Goal: Check status: Check status

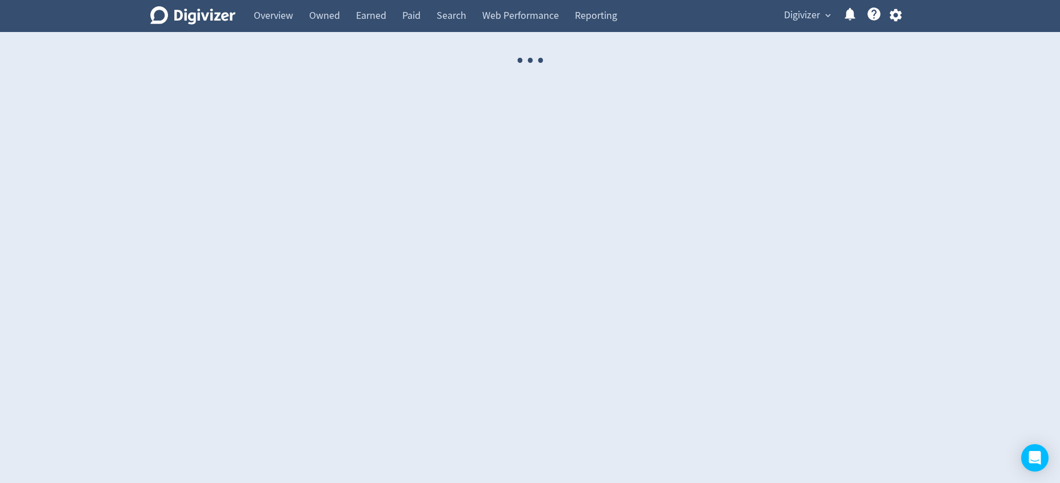
select select "USER"
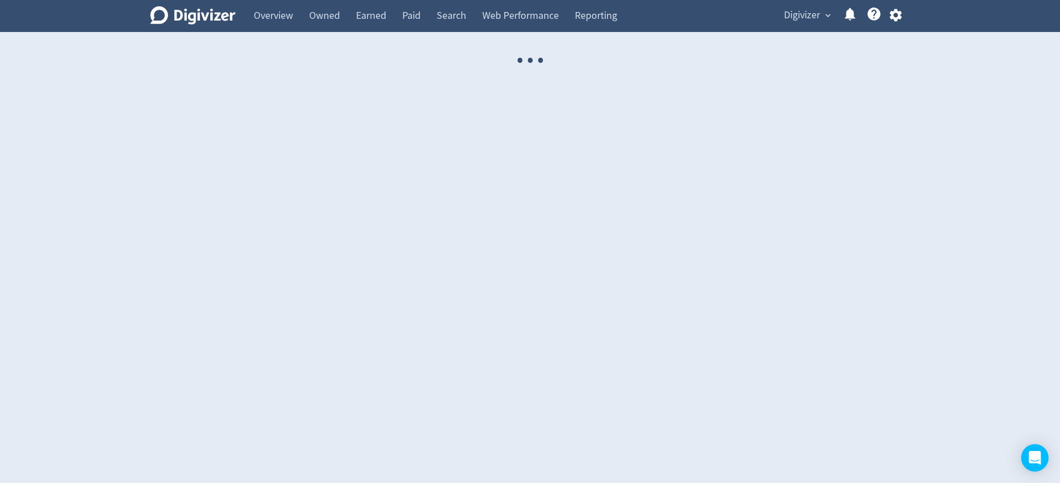
select select "USER"
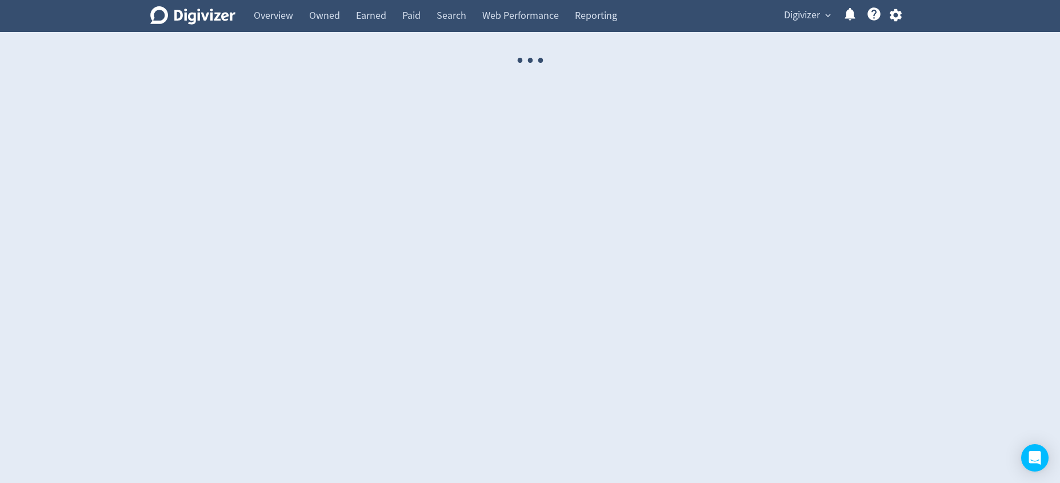
select select "USER"
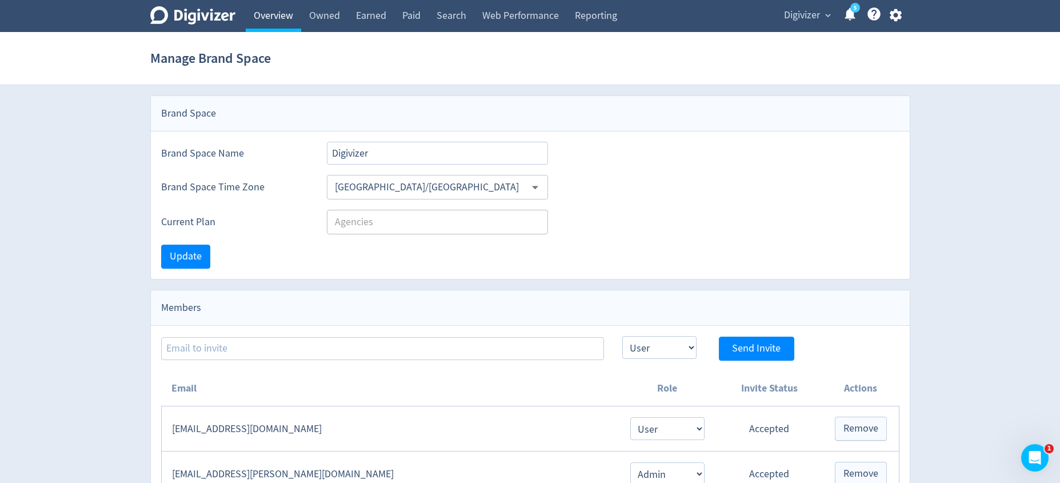
click at [282, 16] on link "Overview" at bounding box center [273, 16] width 55 height 32
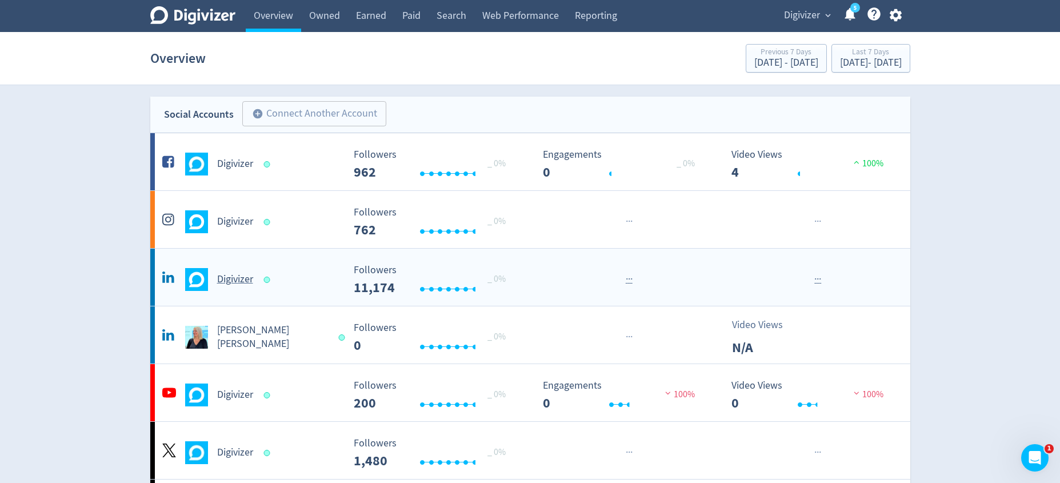
click at [236, 272] on div "Digivizer" at bounding box center [251, 279] width 185 height 23
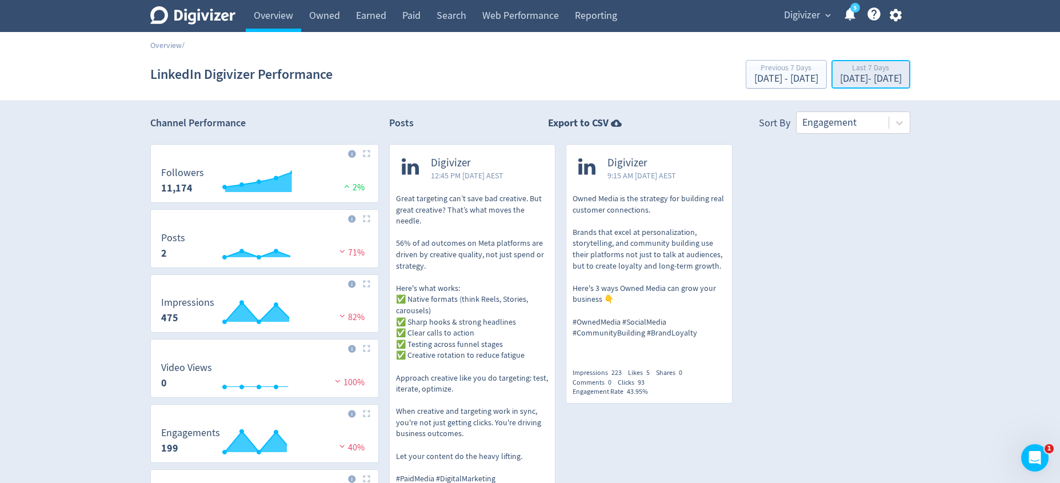
click at [840, 70] on div "Last 7 Days" at bounding box center [871, 69] width 62 height 10
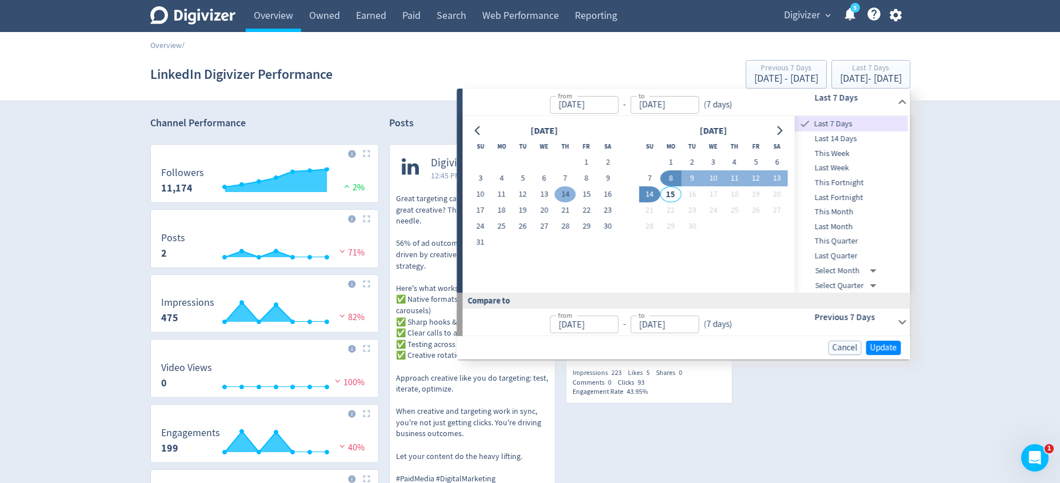
click at [561, 191] on button "14" at bounding box center [565, 194] width 21 height 16
type input "[DATE]"
click at [561, 191] on button "14" at bounding box center [565, 194] width 21 height 16
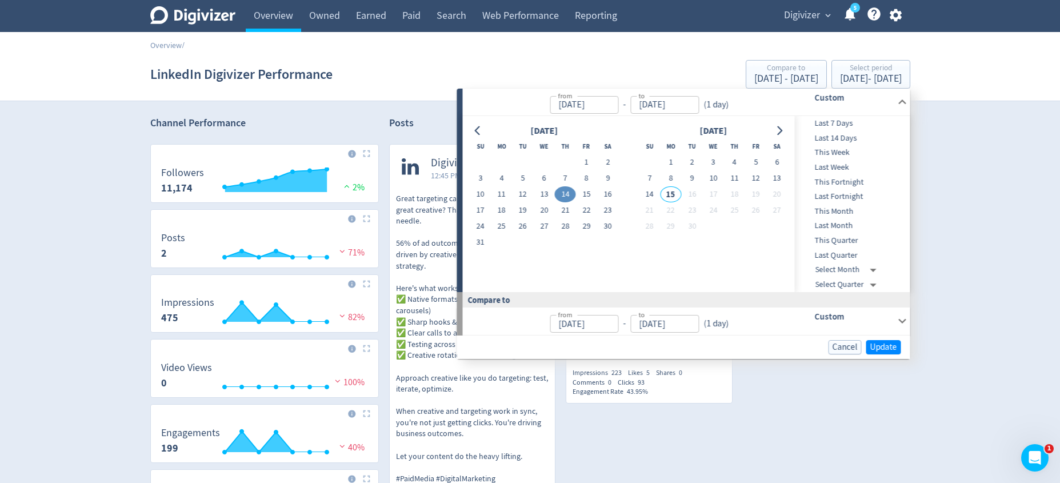
type input "[DATE]"
click at [883, 346] on span "Update" at bounding box center [884, 347] width 27 height 9
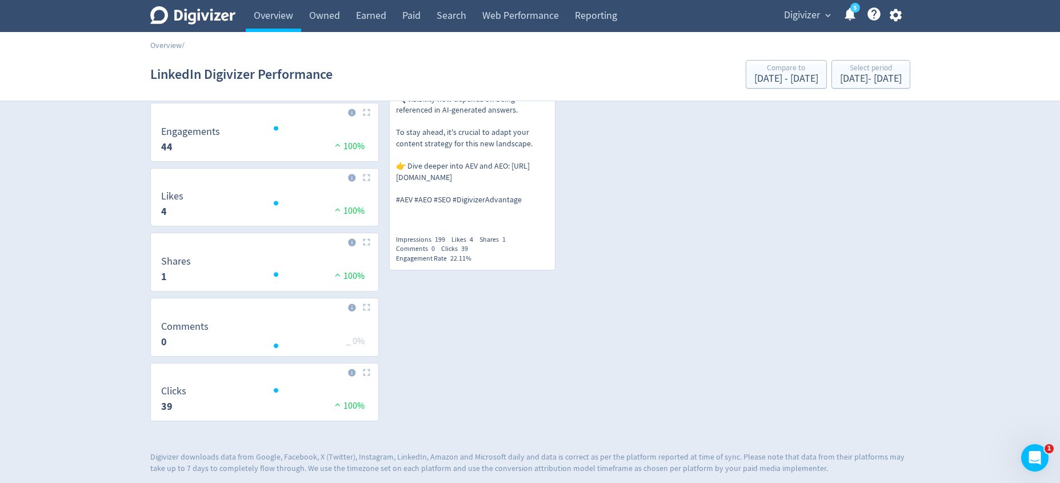
scroll to position [304, 0]
click at [869, 81] on div "[DATE] - [DATE]" at bounding box center [871, 79] width 62 height 10
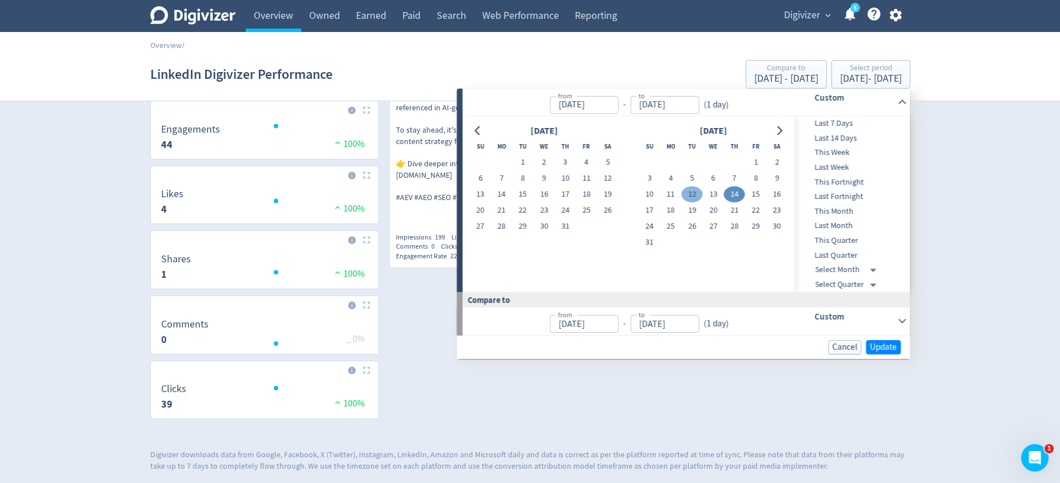
click at [691, 191] on button "12" at bounding box center [692, 194] width 21 height 16
type input "[DATE]"
click at [691, 191] on button "12" at bounding box center [692, 194] width 21 height 16
type input "[DATE]"
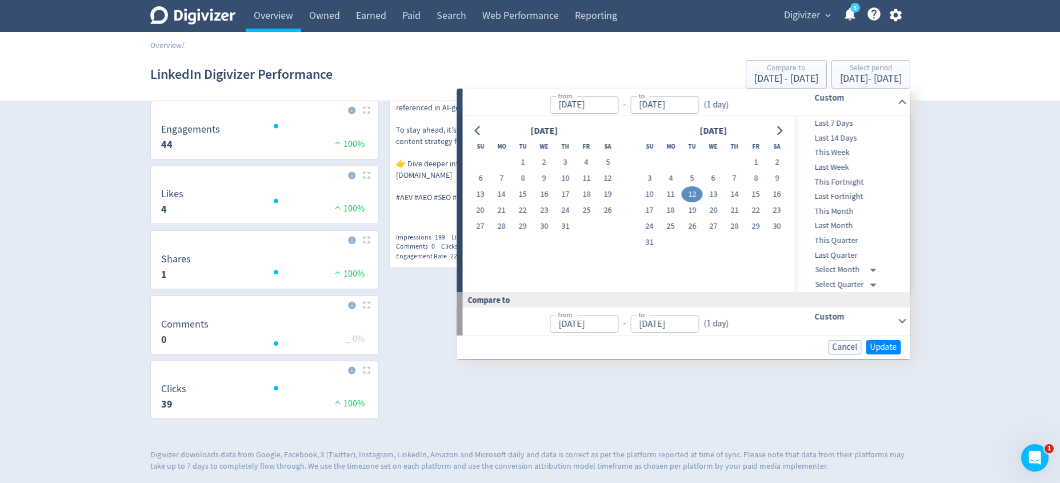
type input "[DATE]"
click at [877, 343] on span "Update" at bounding box center [884, 347] width 27 height 9
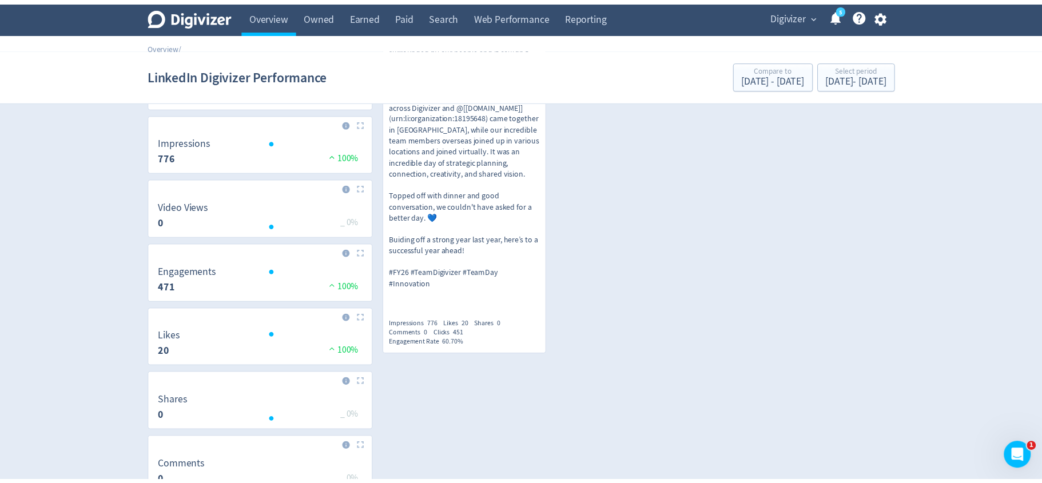
scroll to position [173, 0]
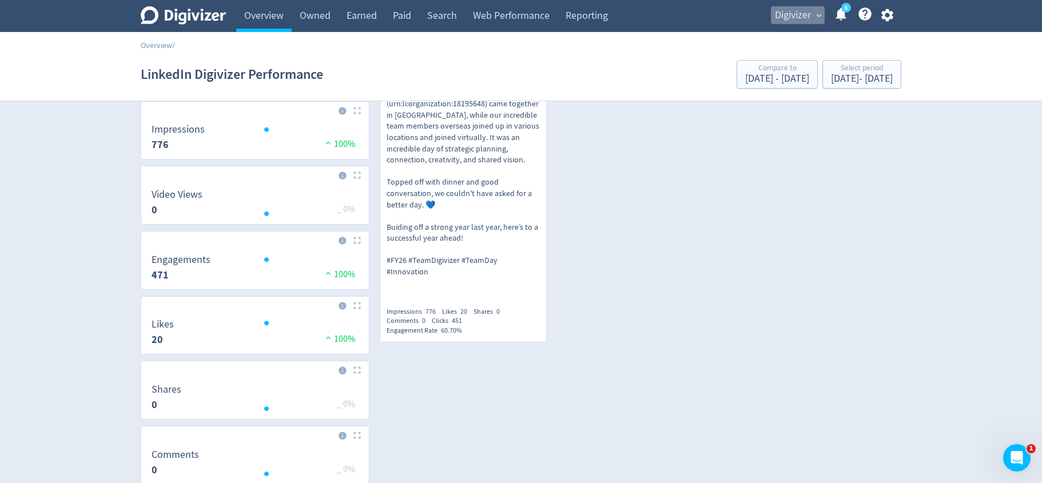
click at [799, 15] on span "Digivizer" at bounding box center [793, 15] width 36 height 18
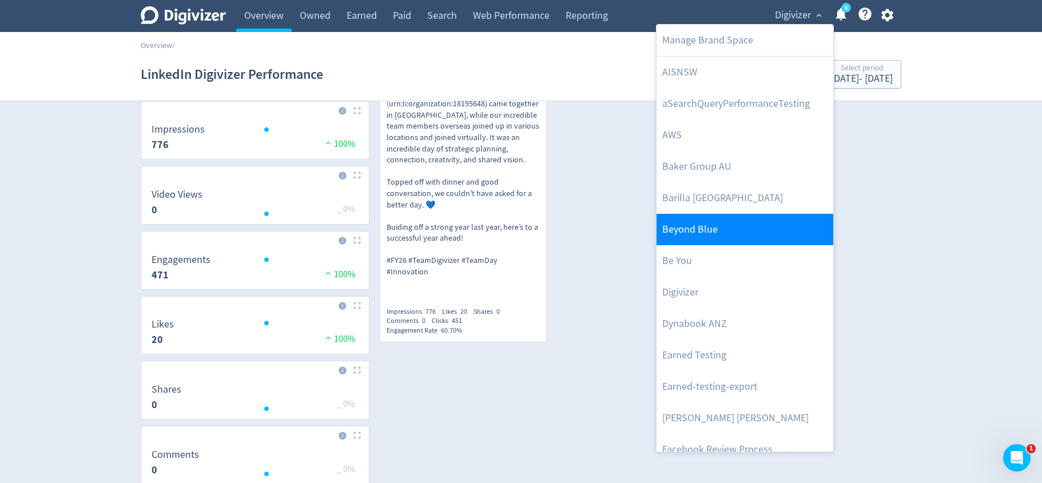
click at [738, 225] on link "Beyond Blue" at bounding box center [744, 229] width 177 height 31
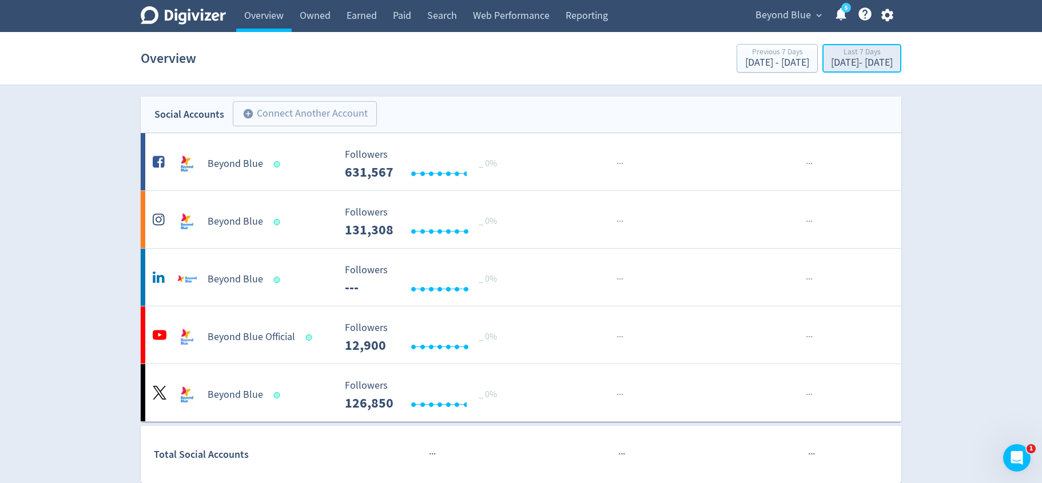
click at [839, 61] on div "[DATE] - [DATE]" at bounding box center [862, 63] width 62 height 10
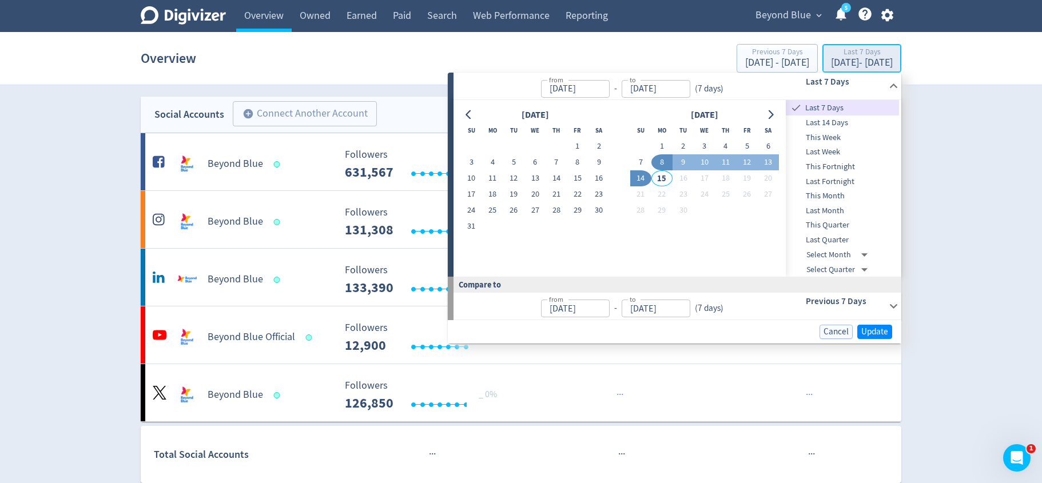
type input "[DATE]"
click at [720, 160] on button "11" at bounding box center [725, 162] width 21 height 16
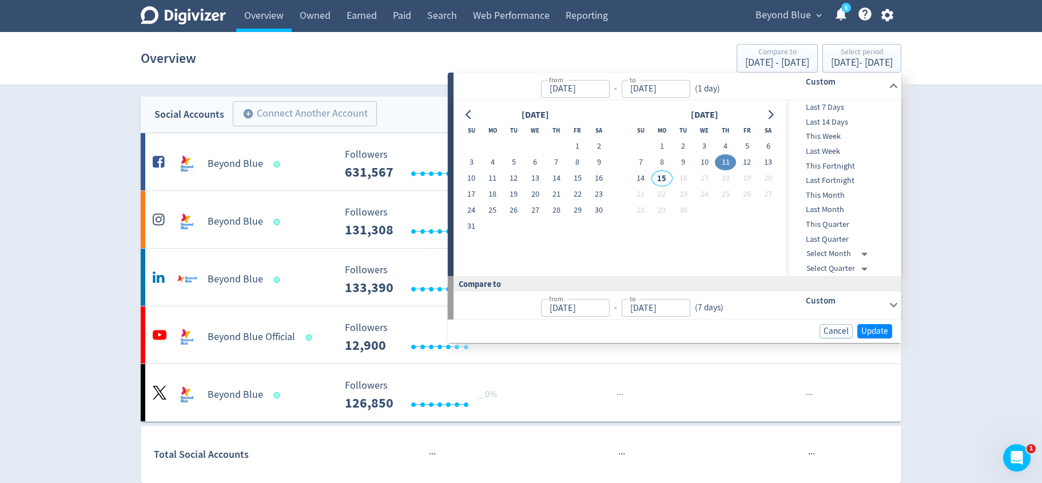
type input "[DATE]"
click at [720, 160] on button "11" at bounding box center [725, 162] width 21 height 16
type input "[DATE]"
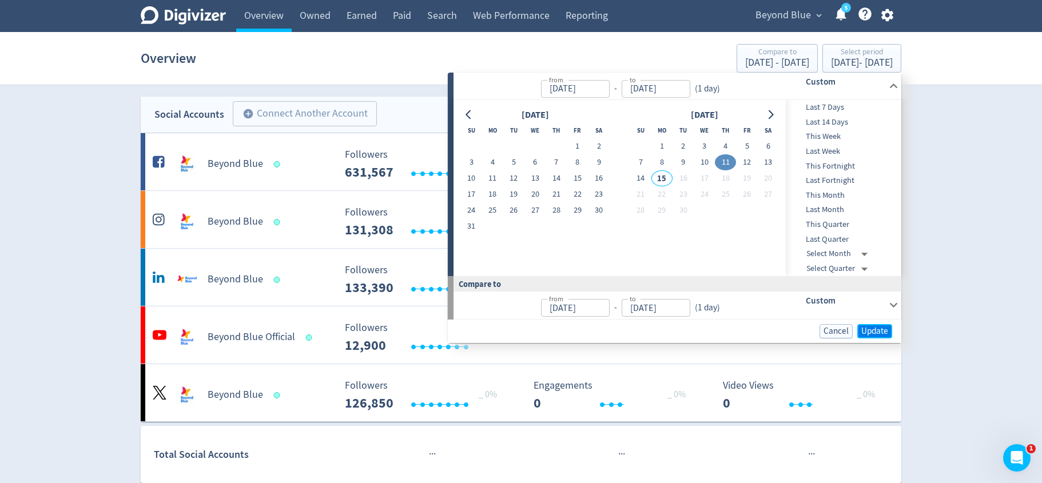
click at [867, 332] on span "Update" at bounding box center [874, 331] width 27 height 9
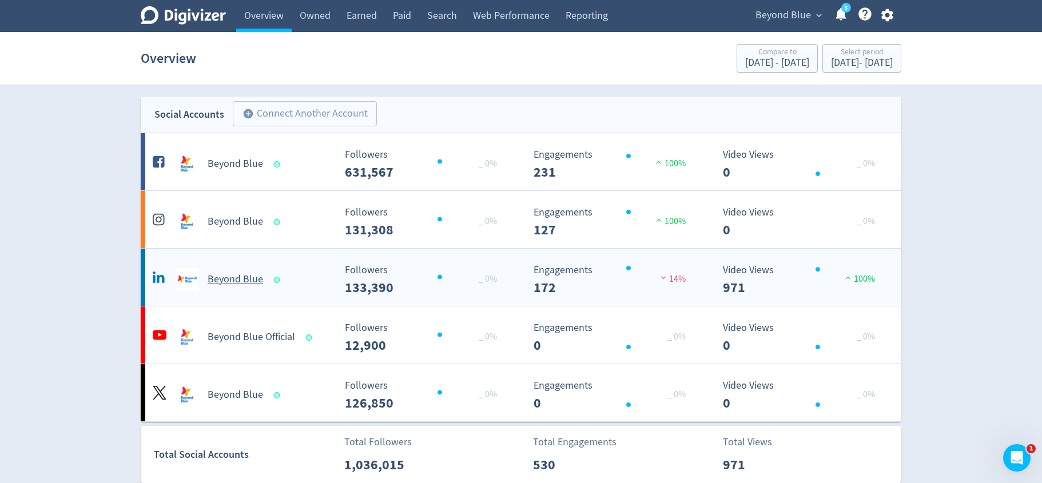
click at [245, 283] on h5 "Beyond Blue" at bounding box center [235, 280] width 55 height 14
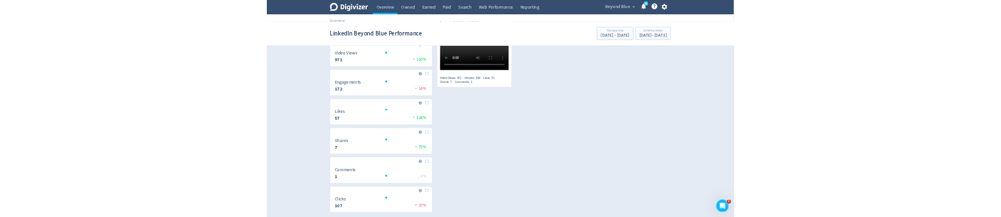
scroll to position [246, 0]
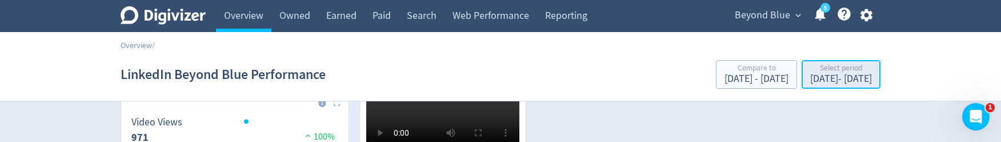
click at [845, 67] on div "Select period" at bounding box center [842, 69] width 62 height 10
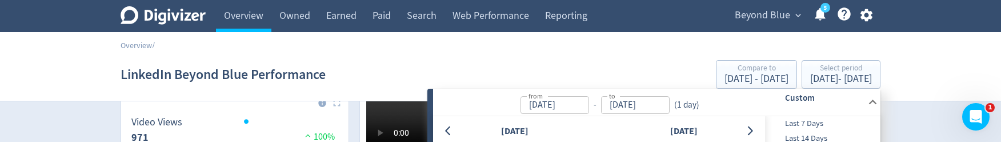
click at [829, 124] on span "Last 7 Days" at bounding box center [821, 123] width 113 height 13
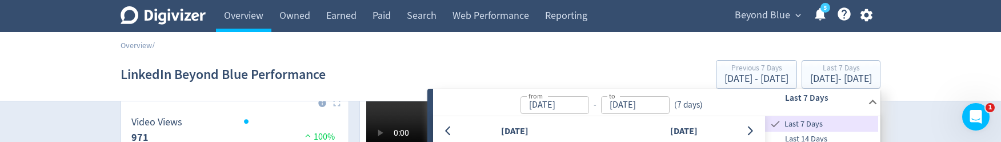
type input "[DATE]"
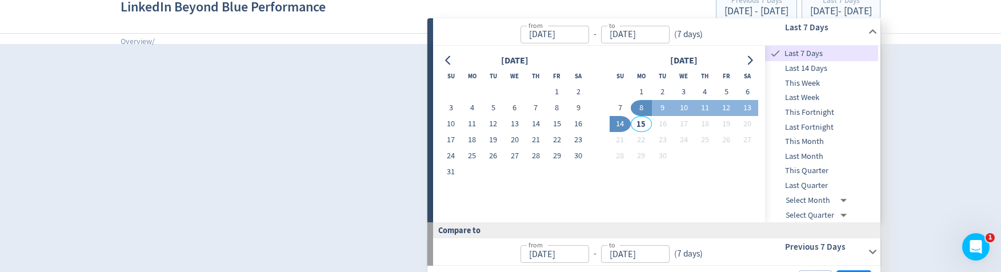
scroll to position [749, 0]
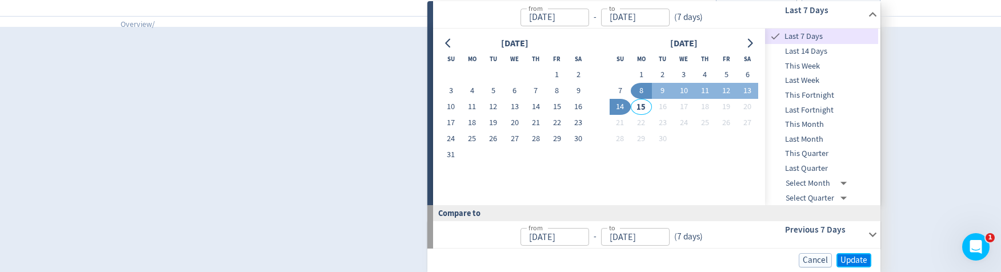
click at [853, 263] on span "Update" at bounding box center [854, 260] width 27 height 9
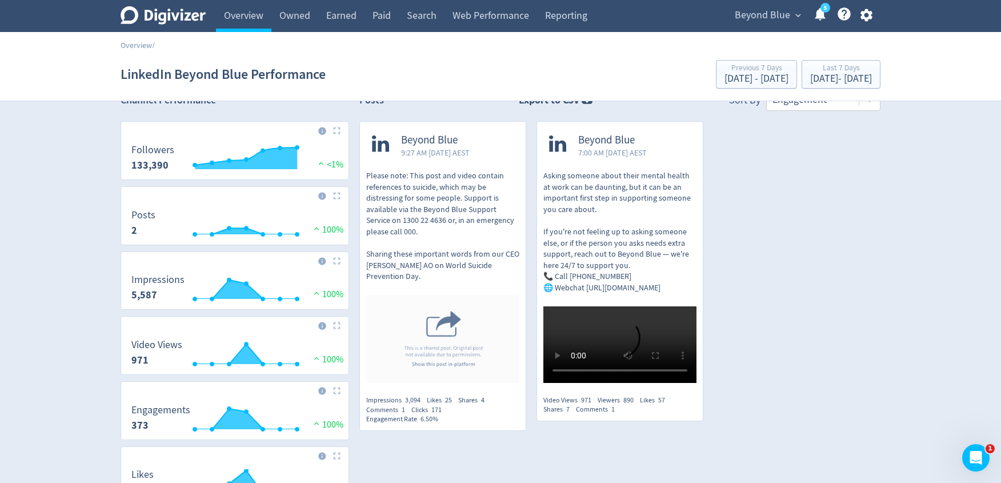
scroll to position [46, 0]
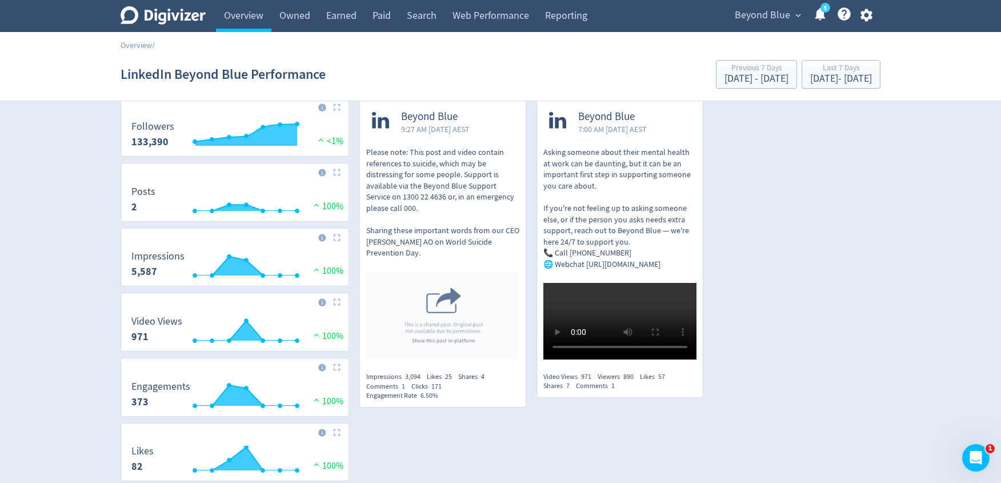
click at [775, 17] on span "Beyond Blue" at bounding box center [762, 15] width 55 height 18
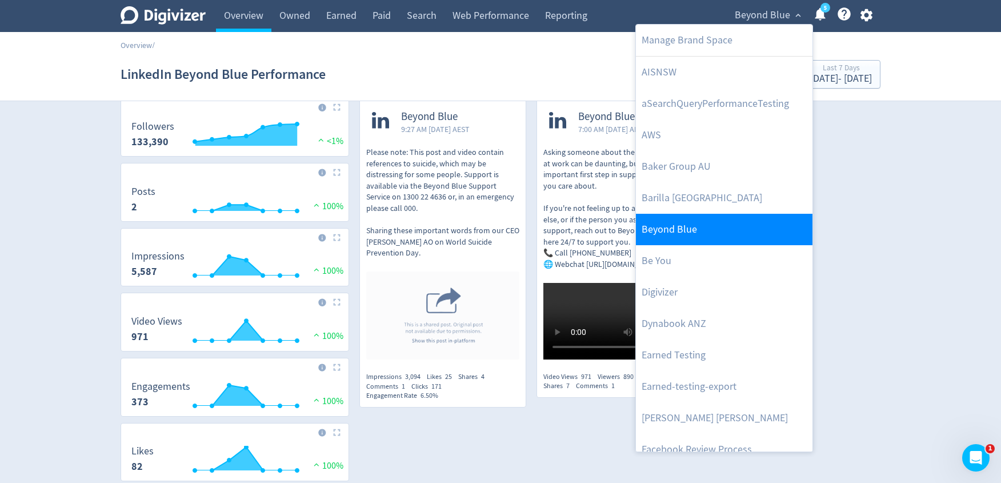
click at [737, 217] on link "Beyond Blue" at bounding box center [724, 229] width 177 height 31
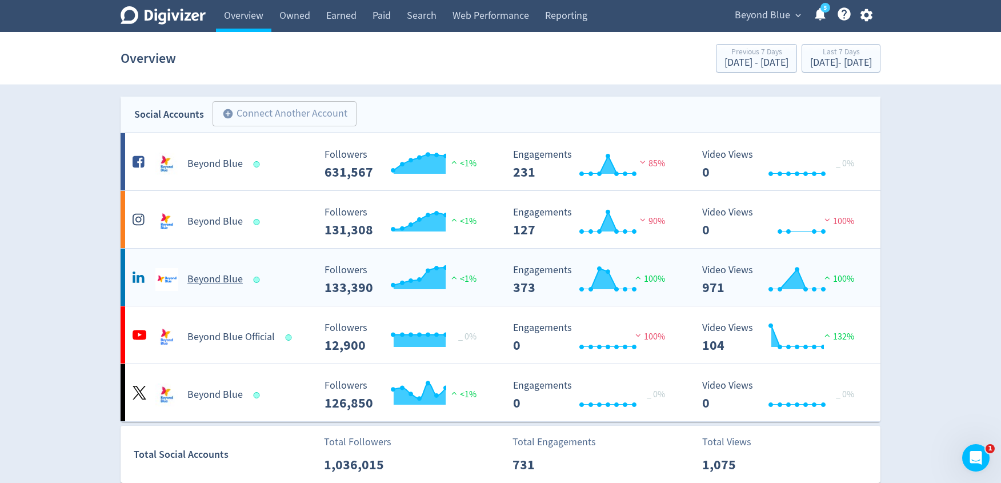
click at [216, 294] on Blue-platform2 "Beyond Blue Created with Highcharts 10.3.3 Followers 133,390 <1% Created with H…" at bounding box center [501, 277] width 760 height 57
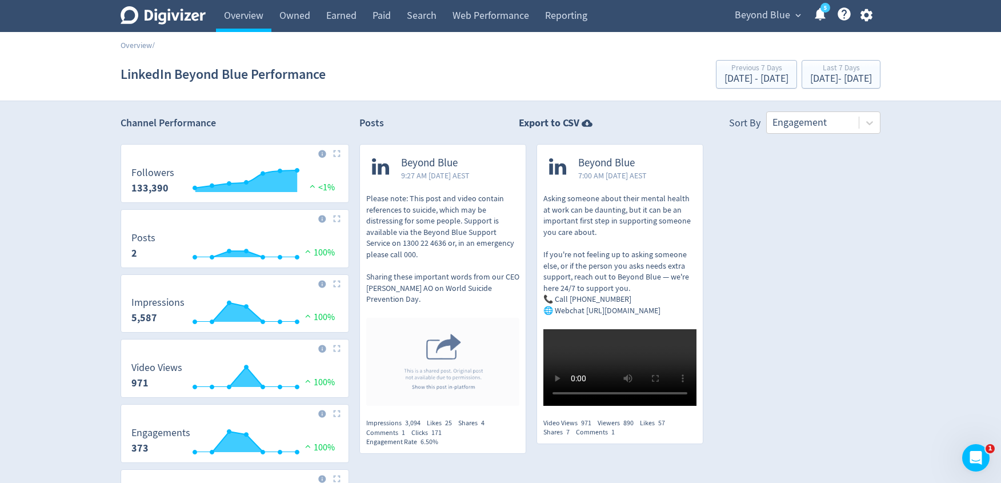
click at [754, 22] on span "Beyond Blue" at bounding box center [762, 15] width 55 height 18
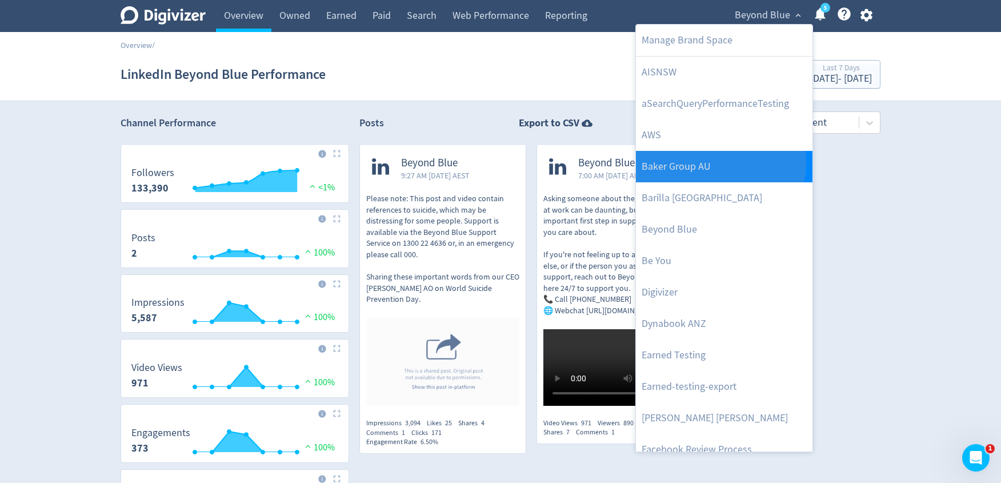
click at [703, 162] on link "Baker Group AU" at bounding box center [724, 166] width 177 height 31
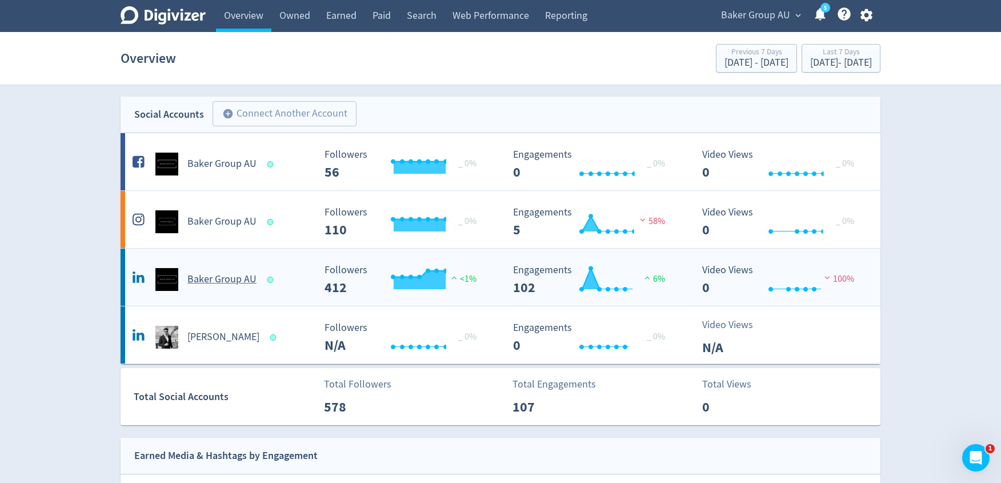
click at [198, 288] on div "Baker Group AU" at bounding box center [222, 279] width 185 height 23
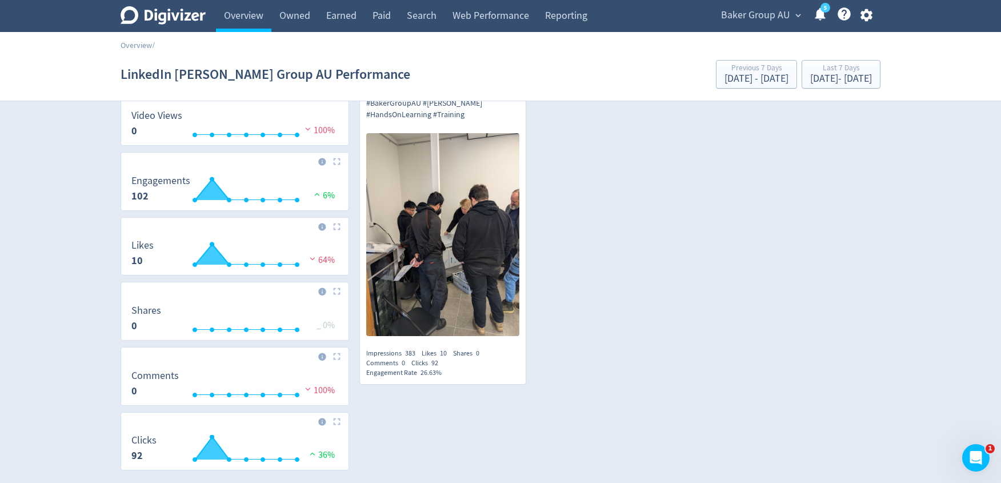
scroll to position [304, 0]
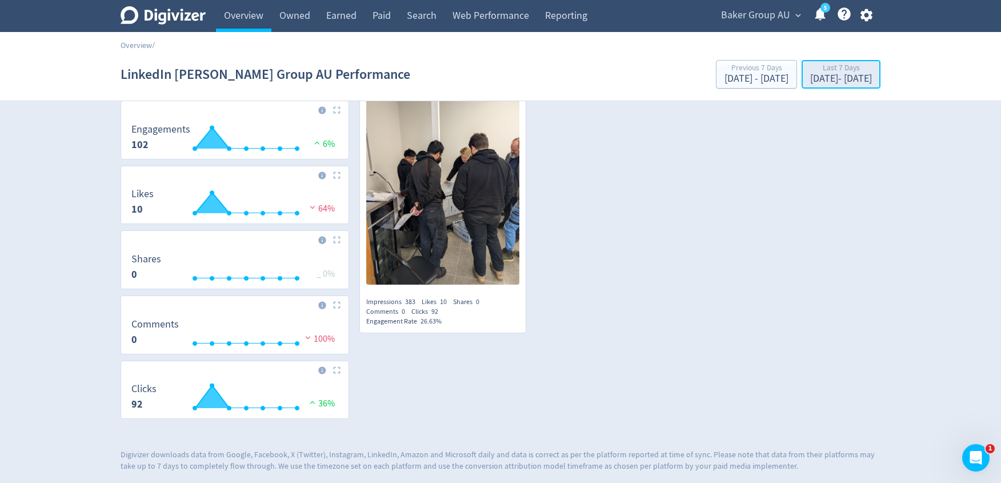
click at [811, 69] on div "Last 7 Days" at bounding box center [842, 69] width 62 height 10
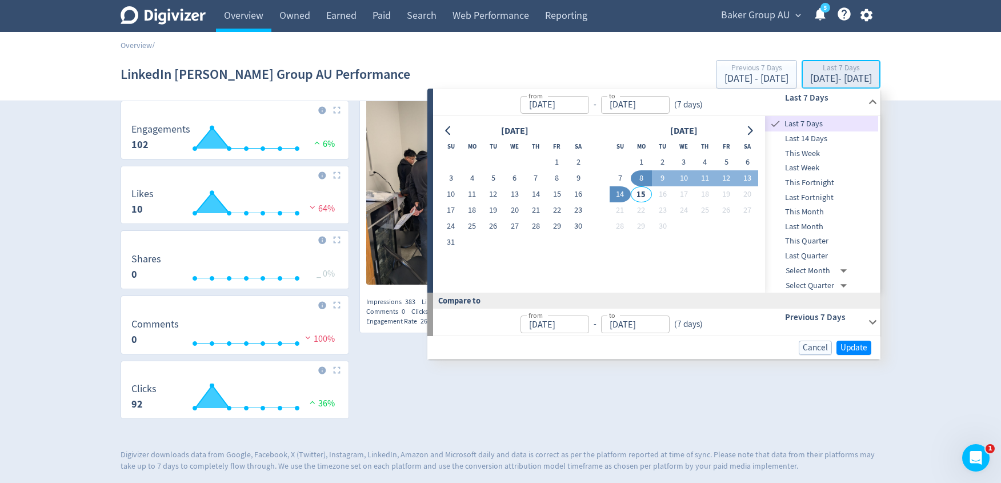
type input "[DATE]"
click at [820, 208] on span "This Month" at bounding box center [821, 212] width 113 height 13
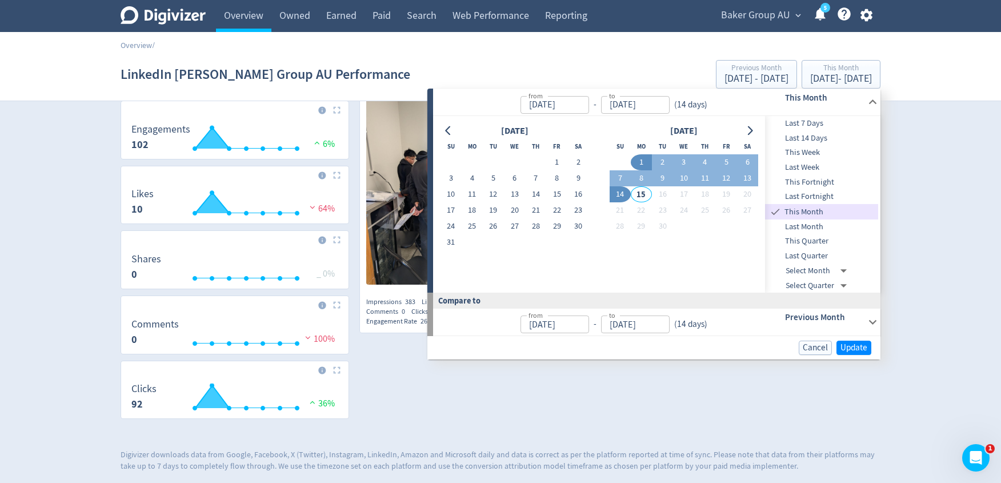
type input "[DATE]"
click at [854, 348] on span "Update" at bounding box center [854, 348] width 27 height 9
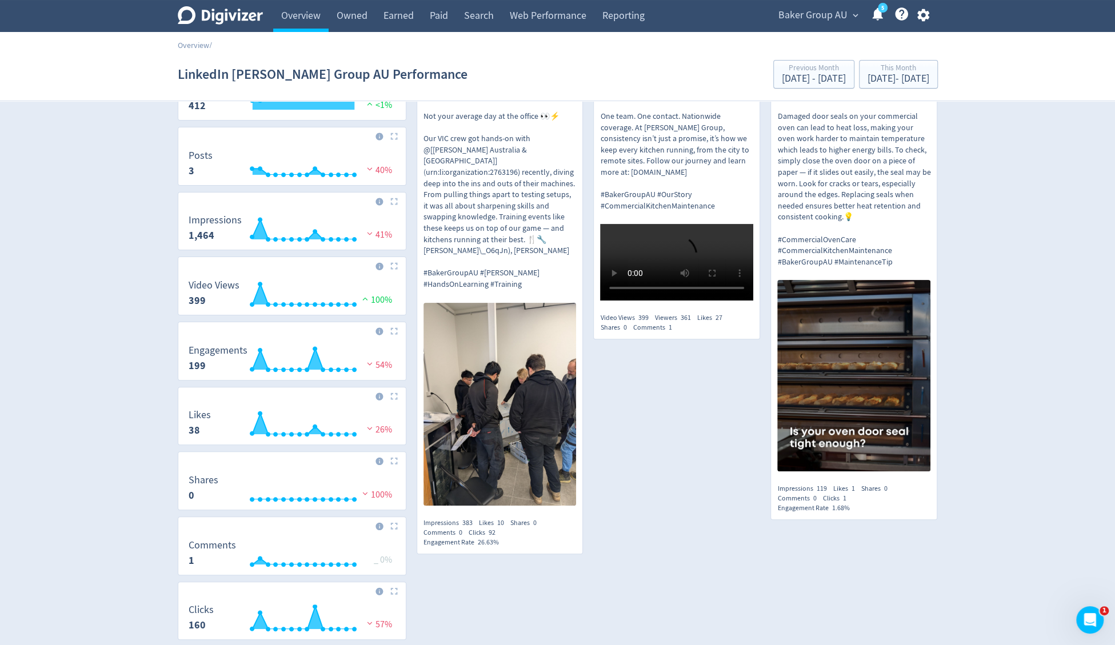
scroll to position [0, 0]
